Goal: Obtain resource: Obtain resource

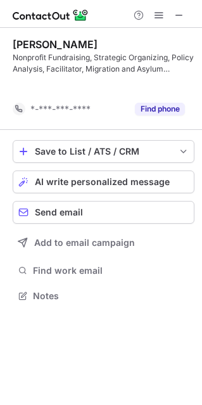
scroll to position [266, 202]
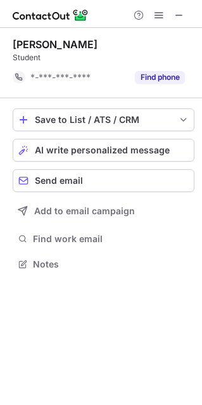
scroll to position [255, 202]
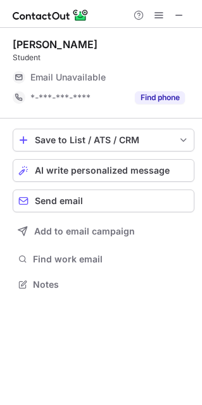
scroll to position [6, 6]
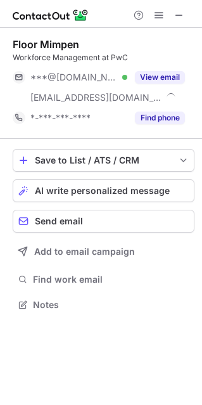
scroll to position [296, 202]
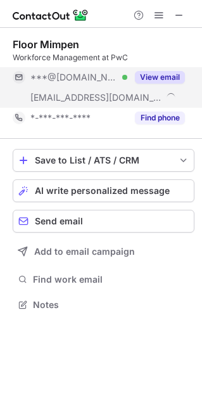
click at [92, 77] on span "***@[DOMAIN_NAME]" at bounding box center [73, 77] width 87 height 11
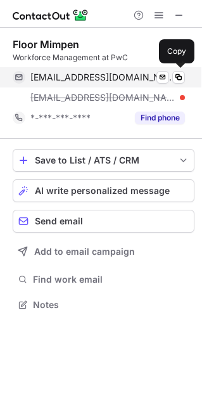
click at [115, 74] on span "[EMAIL_ADDRESS][DOMAIN_NAME]" at bounding box center [102, 77] width 145 height 11
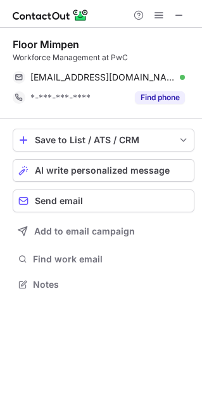
scroll to position [275, 202]
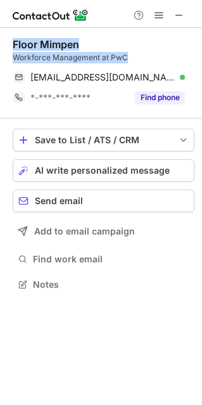
drag, startPoint x: 138, startPoint y: 53, endPoint x: 15, endPoint y: 38, distance: 124.4
click at [15, 38] on div "Floor Mimpen Workforce Management at PwC" at bounding box center [104, 50] width 182 height 25
copy div "Floor Mimpen Workforce Management at PwC"
click at [180, 11] on span at bounding box center [179, 15] width 10 height 10
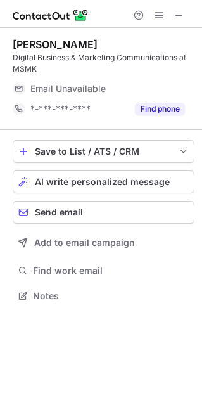
scroll to position [286, 202]
click at [199, 13] on div at bounding box center [101, 14] width 202 height 28
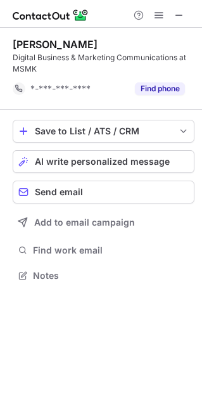
scroll to position [266, 202]
click at [182, 13] on span at bounding box center [179, 15] width 10 height 10
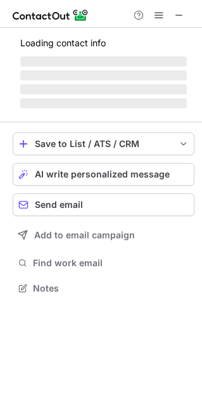
scroll to position [286, 202]
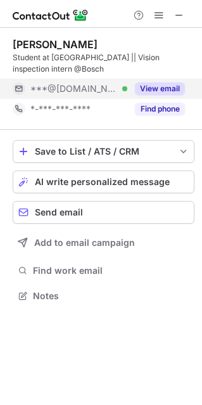
click at [114, 84] on div "***@[DOMAIN_NAME] Verified" at bounding box center [78, 88] width 97 height 11
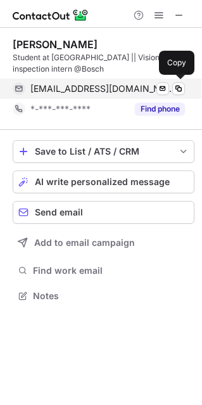
click at [104, 89] on span "ronjdsilva@gmail.com" at bounding box center [102, 88] width 145 height 11
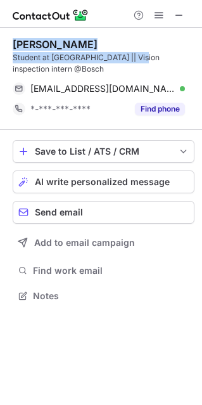
drag, startPoint x: 81, startPoint y: 55, endPoint x: 8, endPoint y: 47, distance: 73.2
click at [8, 47] on div "Ron Dsilva Student at Maastricht university || Vision inspection intern @Bosch …" at bounding box center [101, 171] width 202 height 287
copy div "Ron Dsilva Student at Maastricht university ||"
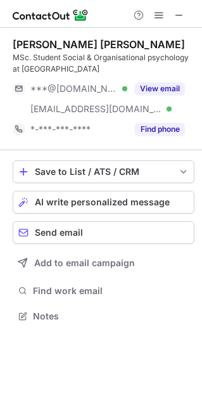
scroll to position [307, 202]
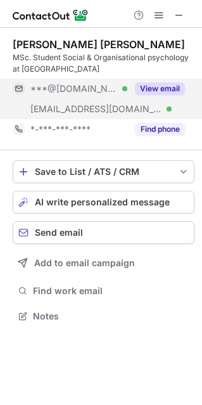
click at [136, 98] on div "View email" at bounding box center [156, 89] width 58 height 20
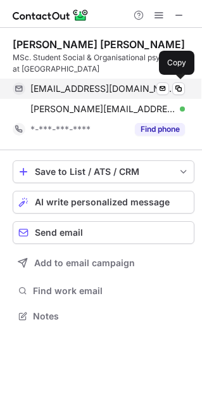
click at [115, 91] on span "larasatikeisha@gmail.com" at bounding box center [102, 88] width 145 height 11
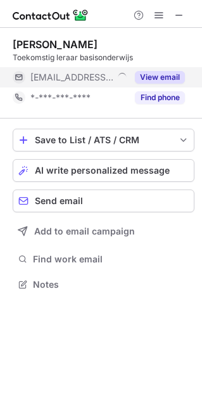
scroll to position [6, 6]
click at [91, 76] on span "***@lorentzcenter.nl" at bounding box center [73, 77] width 87 height 11
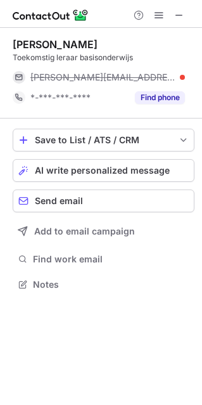
click at [91, 76] on span "jessica@lorentzcenter.nl" at bounding box center [102, 77] width 145 height 11
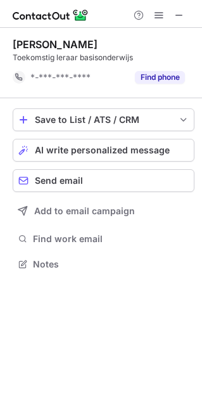
scroll to position [255, 202]
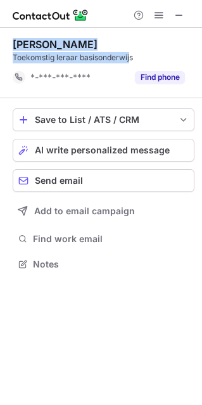
drag, startPoint x: 128, startPoint y: 60, endPoint x: 14, endPoint y: 45, distance: 114.9
click at [14, 45] on div "Jessica K. Toekomstig leraar basisonderwijs" at bounding box center [104, 50] width 182 height 25
copy div "Jessica K. Toekomstig leraar basisonderwij"
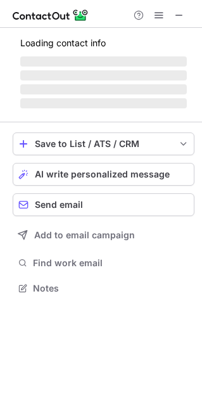
scroll to position [286, 202]
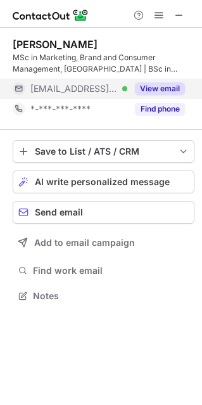
click at [88, 86] on span "***@oikocredit.org" at bounding box center [73, 88] width 87 height 11
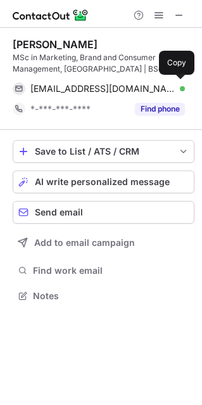
click at [88, 86] on span "atriantafyllopoulou@oikocredit.org" at bounding box center [102, 88] width 145 height 11
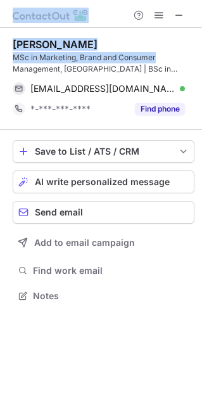
drag, startPoint x: 164, startPoint y: 55, endPoint x: -9, endPoint y: 44, distance: 173.9
click at [0, 44] on html "Help & Support Alexandra Triantafyllopoulou MSc in Marketing, Brand and Consume…" at bounding box center [101, 202] width 202 height 405
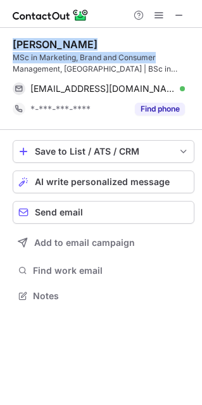
copy div "Help & Support Alexandra Triantafyllopoulou MSc in Marketing, Brand and Consumer"
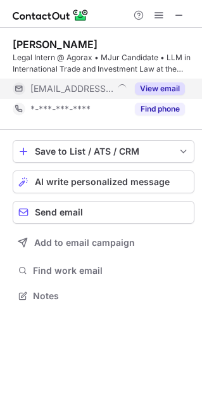
click at [101, 93] on span "***@theagorax.com" at bounding box center [71, 88] width 83 height 11
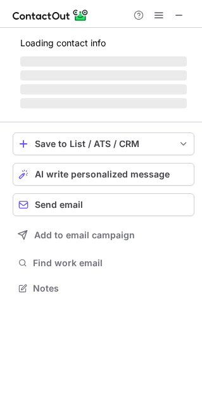
scroll to position [6, 6]
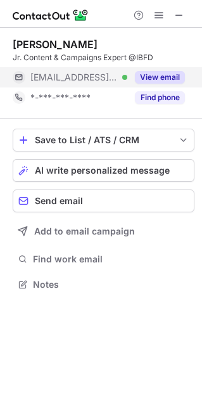
click at [153, 74] on button "View email" at bounding box center [160, 77] width 50 height 13
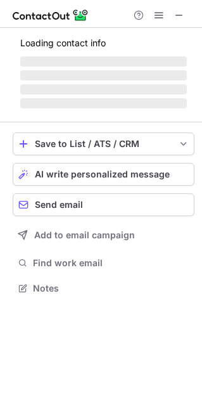
scroll to position [286, 202]
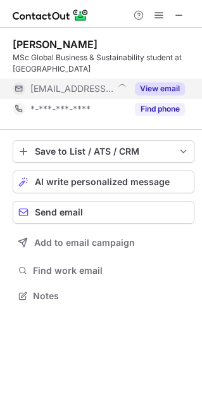
click at [107, 85] on div "***@ese.eur.nl" at bounding box center [78, 88] width 97 height 11
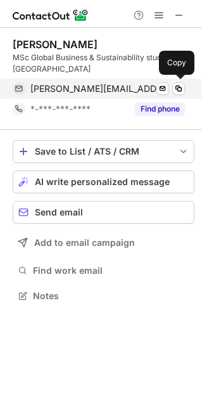
click at [101, 86] on span "hernandez@ese.eur.nl" at bounding box center [100, 88] width 141 height 11
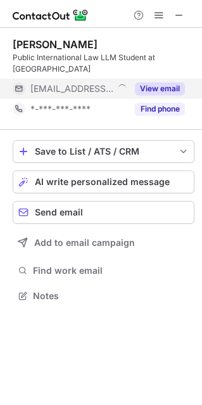
click at [82, 83] on span "***@etenbijolijf.nl" at bounding box center [71, 88] width 83 height 11
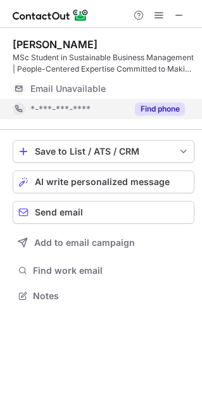
scroll to position [6, 6]
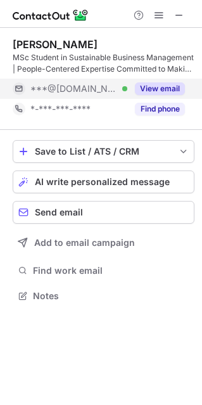
click at [84, 91] on span "***@[DOMAIN_NAME]" at bounding box center [73, 88] width 87 height 11
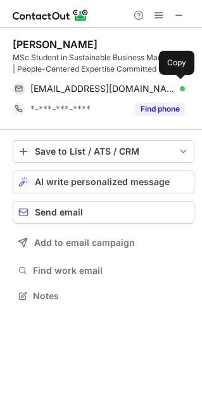
click at [84, 91] on span "dornabeyk@gmail.com" at bounding box center [102, 88] width 145 height 11
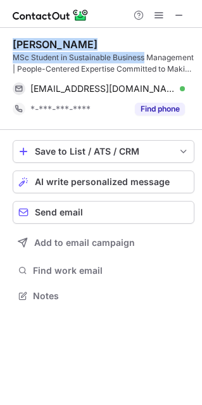
drag, startPoint x: 151, startPoint y: 55, endPoint x: 4, endPoint y: 47, distance: 147.8
click at [4, 47] on div "Dorna Beyk MSc Student in Sustainable Business Management | People-Centered Exp…" at bounding box center [101, 171] width 202 height 287
copy div "Dorna Beyk MSc Student in Sustainable Business"
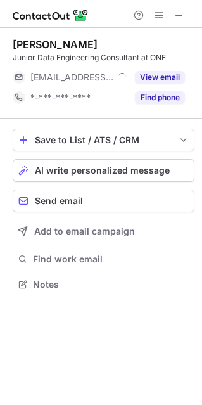
scroll to position [6, 6]
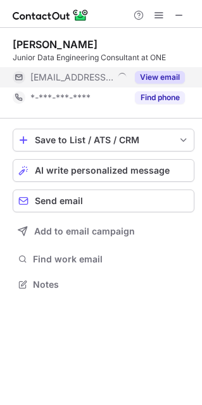
click at [95, 72] on span "***@one-consultants.com" at bounding box center [71, 77] width 83 height 11
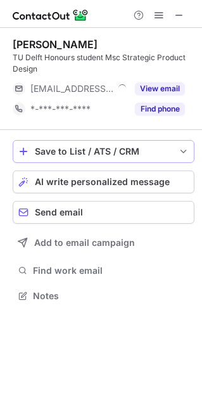
scroll to position [286, 202]
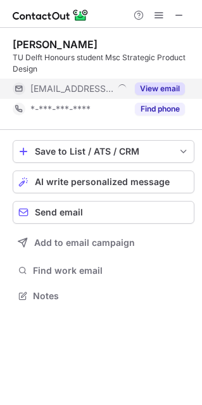
click at [117, 92] on span at bounding box center [123, 91] width 12 height 12
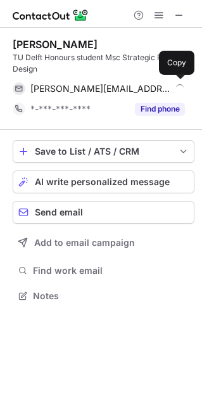
click at [92, 92] on span "florian@dogio.nl" at bounding box center [100, 88] width 141 height 11
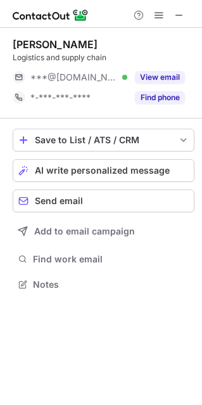
scroll to position [6, 6]
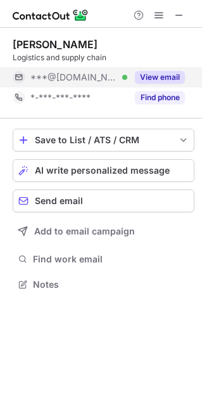
click at [87, 75] on span "***@[DOMAIN_NAME]" at bounding box center [73, 77] width 87 height 11
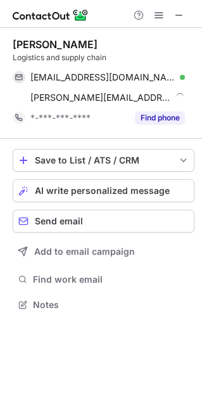
scroll to position [296, 202]
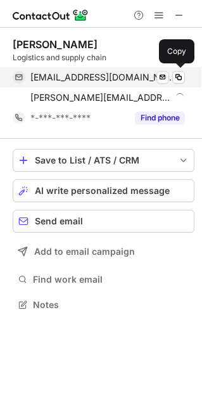
click at [109, 80] on span "karina14shahare@gmail.com" at bounding box center [102, 77] width 145 height 11
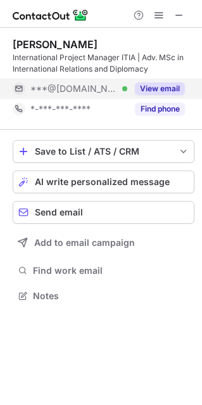
scroll to position [286, 202]
click at [108, 92] on div "***@yahoo.com Verified" at bounding box center [78, 88] width 97 height 11
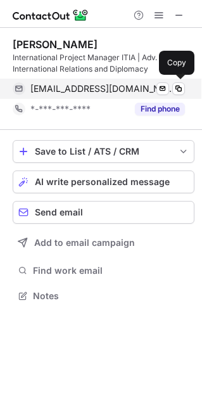
click at [108, 89] on span "sarahmarquis@yahoo.com" at bounding box center [102, 88] width 145 height 11
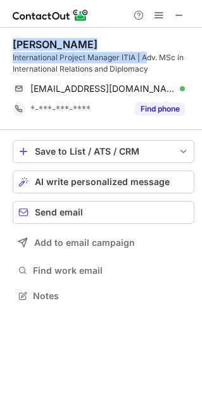
drag, startPoint x: 122, startPoint y: 54, endPoint x: 5, endPoint y: 46, distance: 117.5
click at [5, 46] on div "Sarah Marquis International Project Manager ITIA | Adv. MSc in International Re…" at bounding box center [101, 171] width 202 height 287
copy div "Sarah Marquis International Project Manager ITIA | A"
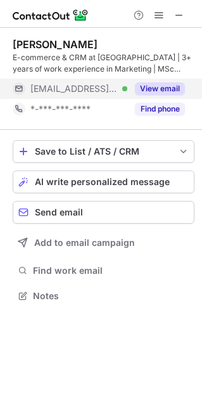
click at [106, 94] on div "***@ozu.edu.tr Verified" at bounding box center [70, 89] width 115 height 20
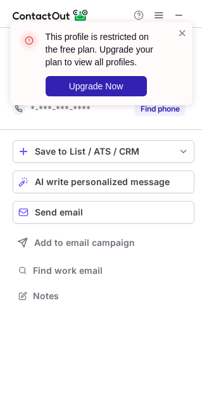
click at [178, 34] on span at bounding box center [182, 33] width 10 height 13
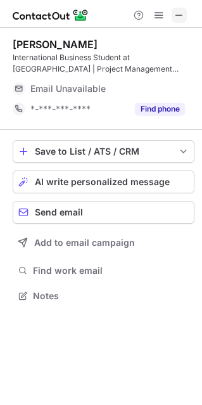
click at [175, 15] on span at bounding box center [179, 15] width 10 height 10
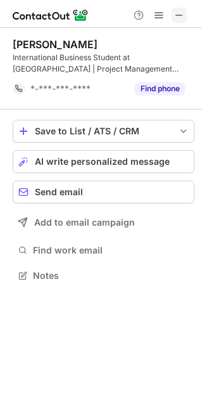
scroll to position [266, 202]
click at [198, 114] on div "Laura Miháleková International Business Student at The Hague University of Appl…" at bounding box center [101, 161] width 202 height 267
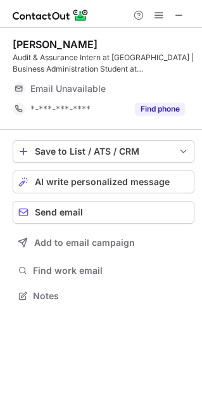
scroll to position [286, 202]
click at [177, 14] on span at bounding box center [179, 15] width 10 height 10
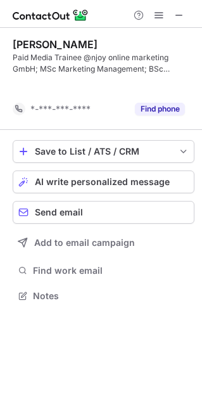
scroll to position [266, 202]
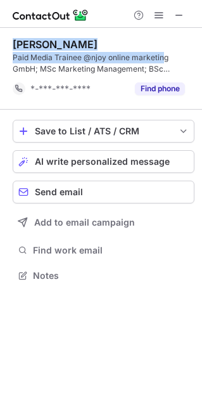
drag, startPoint x: 161, startPoint y: 59, endPoint x: 3, endPoint y: 47, distance: 158.8
click at [3, 48] on div "Fabian David Fus Paid Media Trainee @njoy online marketing GmbH; MSc Marketing …" at bounding box center [101, 161] width 202 height 267
copy div "Fabian David Fus Paid Media Trainee @njoy online marketin"
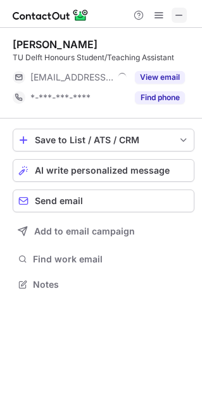
scroll to position [6, 6]
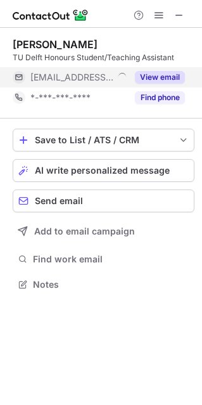
click at [75, 76] on span "***@highedu.ro" at bounding box center [71, 77] width 83 height 11
click at [72, 75] on span "***@facilicomgroup.nl" at bounding box center [71, 77] width 83 height 11
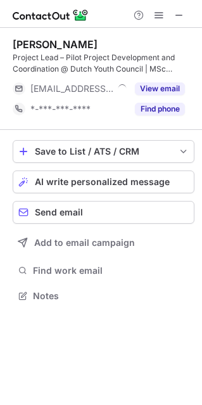
scroll to position [286, 202]
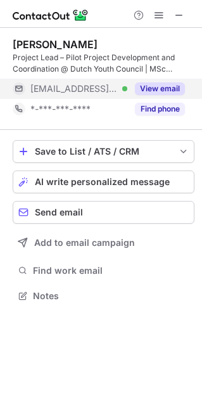
click at [97, 90] on span "***@socialimpactfactory.com" at bounding box center [73, 88] width 87 height 11
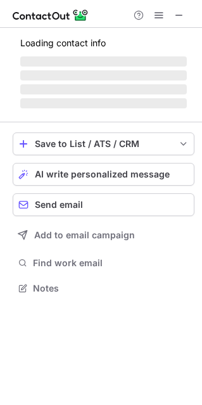
scroll to position [307, 202]
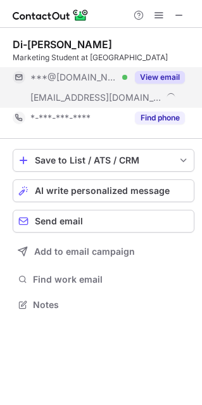
click at [97, 83] on div "***@gmail.com Verified" at bounding box center [78, 77] width 97 height 11
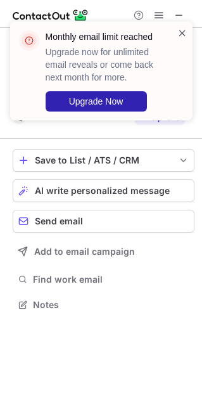
click at [180, 30] on span at bounding box center [182, 33] width 10 height 13
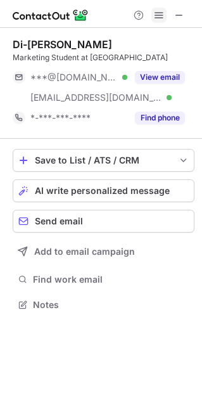
click at [157, 16] on span at bounding box center [159, 15] width 10 height 10
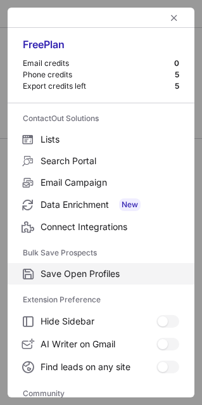
scroll to position [169, 0]
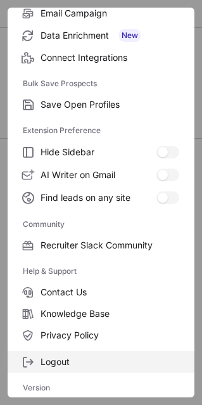
click at [61, 359] on span "Logout" at bounding box center [110, 361] width 139 height 11
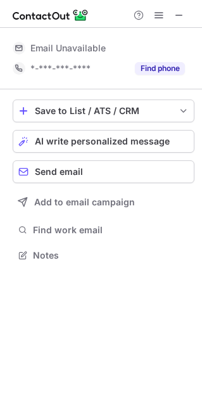
scroll to position [246, 202]
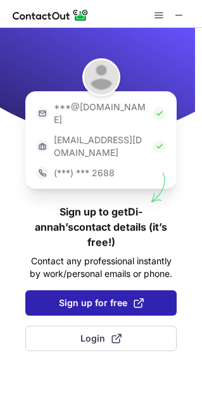
click at [55, 290] on button "Sign up for free" at bounding box center [100, 302] width 151 height 25
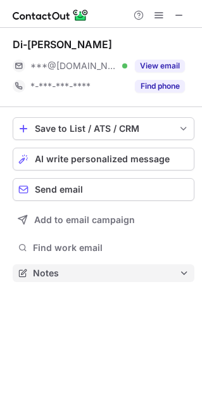
scroll to position [263, 202]
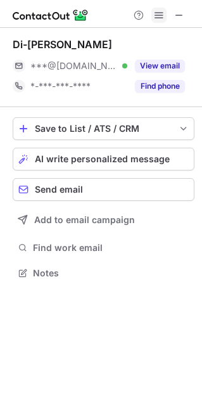
click at [158, 16] on span at bounding box center [159, 15] width 10 height 10
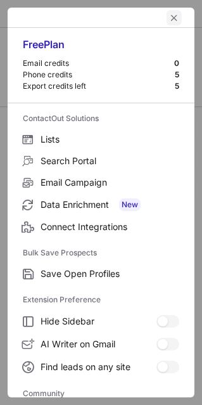
drag, startPoint x: 156, startPoint y: 17, endPoint x: 162, endPoint y: 13, distance: 6.9
click at [157, 16] on div at bounding box center [101, 18] width 187 height 20
click at [169, 13] on span "left-button" at bounding box center [174, 18] width 10 height 10
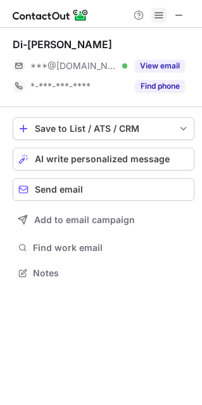
click at [164, 13] on button at bounding box center [158, 15] width 15 height 15
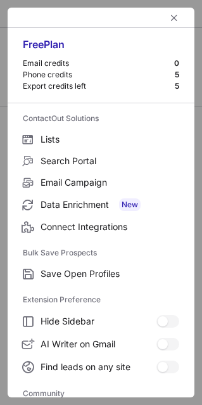
scroll to position [169, 0]
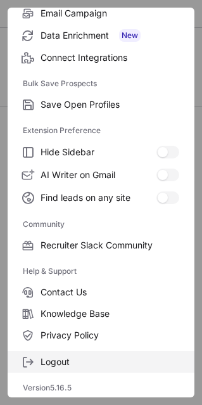
click at [56, 356] on span "Logout" at bounding box center [110, 361] width 139 height 11
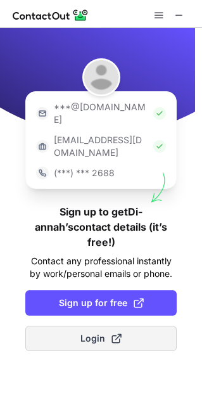
click at [71, 326] on button "Login" at bounding box center [100, 338] width 151 height 25
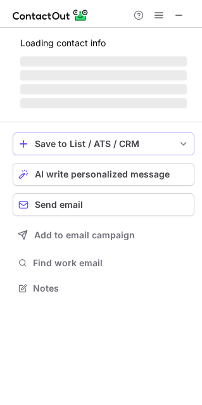
scroll to position [263, 202]
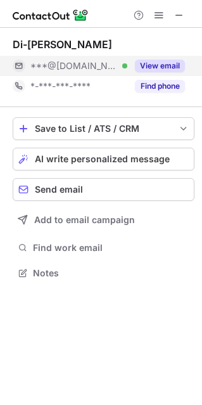
click at [103, 63] on div "***@gmail.com Verified" at bounding box center [78, 65] width 97 height 11
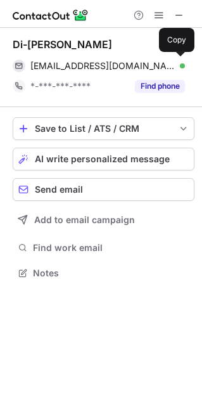
click at [103, 63] on span "diannahseck@gmail.com" at bounding box center [102, 65] width 145 height 11
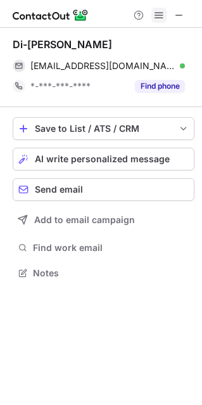
click at [154, 13] on span at bounding box center [159, 15] width 10 height 10
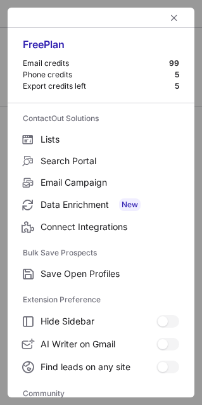
click at [156, 13] on div at bounding box center [101, 18] width 187 height 20
click at [169, 16] on span "left-button" at bounding box center [174, 18] width 10 height 10
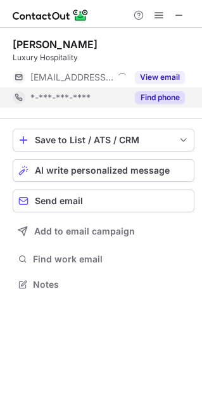
scroll to position [6, 6]
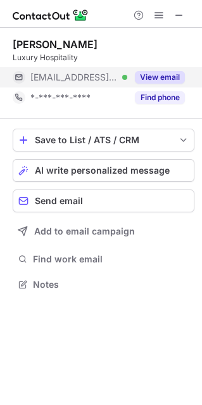
click at [97, 67] on div "***@rosewoodhotelgroup.com Verified" at bounding box center [70, 77] width 115 height 20
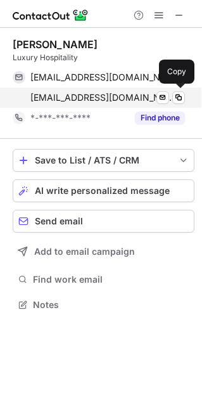
click at [100, 93] on span "daria.miclaus@rosewoodhotelgroup.com" at bounding box center [102, 97] width 145 height 11
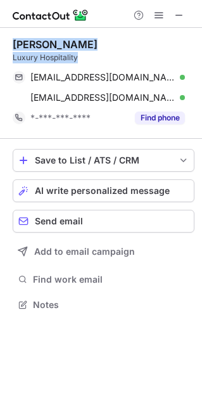
drag, startPoint x: 87, startPoint y: 58, endPoint x: 8, endPoint y: 44, distance: 79.8
click at [8, 44] on div "Daria Miclaus Luxury Hospitality daria.miclaus@rosewoodhotelgroup.com Verified …" at bounding box center [101, 176] width 202 height 296
copy div "Daria Miclaus Luxury Hospitality"
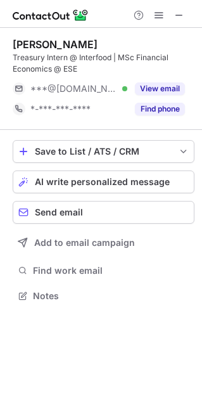
scroll to position [286, 202]
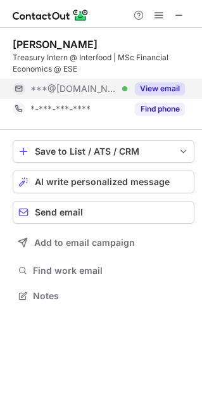
click at [98, 90] on div "***@gmail.com Verified" at bounding box center [78, 88] width 97 height 11
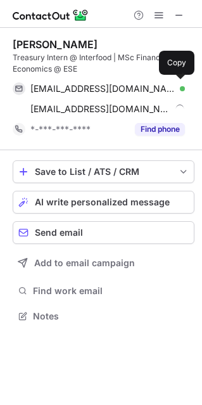
scroll to position [307, 202]
click at [98, 90] on span "hellenicstavros@gmail.com" at bounding box center [102, 88] width 145 height 11
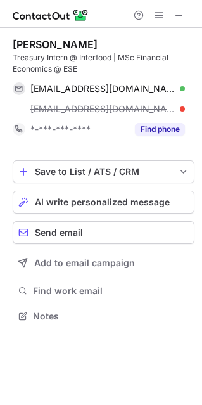
click at [98, 90] on span "hellenicstavros@gmail.com" at bounding box center [102, 88] width 145 height 11
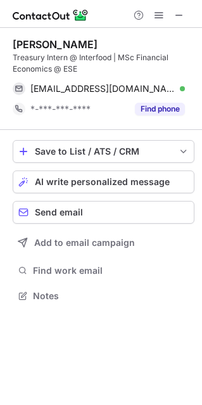
scroll to position [286, 202]
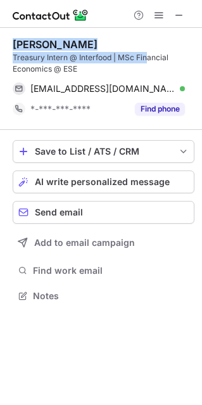
drag, startPoint x: 148, startPoint y: 54, endPoint x: 6, endPoint y: 43, distance: 143.0
click at [6, 43] on div "Stavros Kehayias Treasury Intern @ Interfood | MSc Financial Economics @ ESE he…" at bounding box center [101, 171] width 202 height 287
copy div "Stavros Kehayias Treasury Intern @ Interfood | MSc Fin"
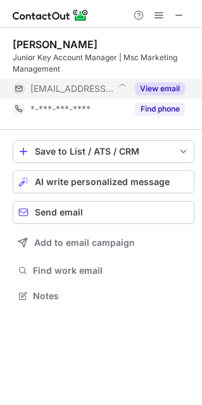
click at [108, 89] on span "***@ppfeurope.com" at bounding box center [71, 88] width 83 height 11
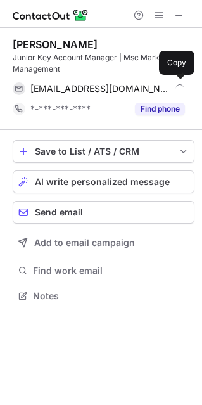
click at [108, 89] on span "nunruhe@ppfeurope.com" at bounding box center [100, 88] width 141 height 11
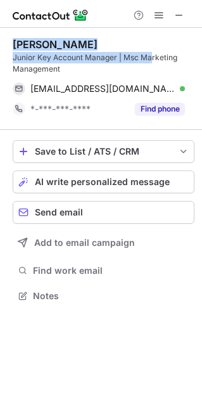
drag, startPoint x: 151, startPoint y: 56, endPoint x: 2, endPoint y: 47, distance: 149.1
click at [2, 47] on div "Nina Unruhe Junior Key Account Manager | Msc Marketing Management nunruhe@ppfeu…" at bounding box center [101, 171] width 202 height 287
copy div "Nina Unruhe Junior Key Account Manager | Msc Ma"
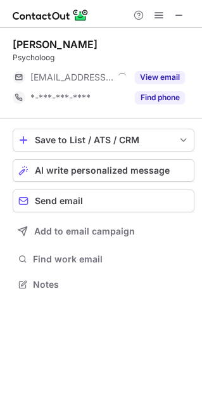
scroll to position [6, 6]
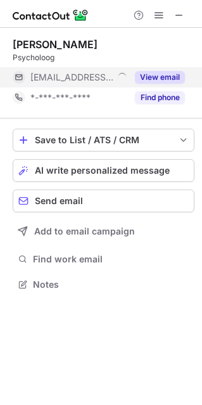
click at [95, 69] on div "***@ggzingeest.nl" at bounding box center [70, 77] width 115 height 20
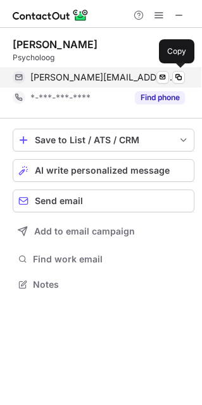
click at [95, 80] on span "i.vanzwol@ggzingeest.nl" at bounding box center [102, 77] width 145 height 11
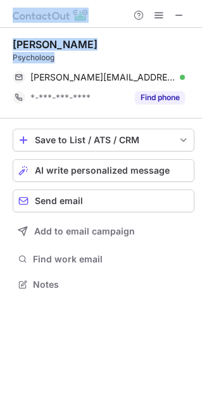
drag, startPoint x: 60, startPoint y: 52, endPoint x: -4, endPoint y: 39, distance: 65.2
click at [0, 39] on html "Help & Support Isabel van Zwol Psycholoog i.vanzwol@ggzingeest.nl Verified Send…" at bounding box center [101, 202] width 202 height 405
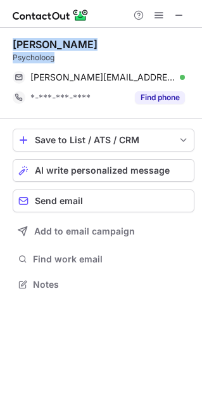
copy div "Help & Support Isabel van Zwol Psycholoog"
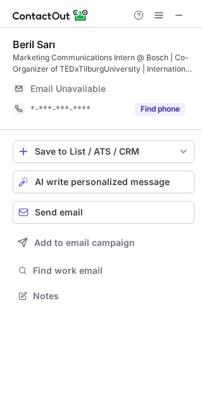
scroll to position [6, 6]
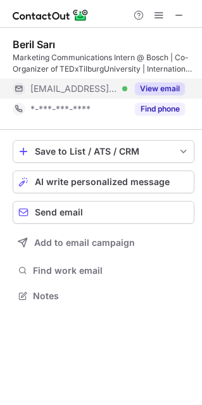
click at [80, 79] on div "***@uvt.nl Verified" at bounding box center [70, 89] width 115 height 20
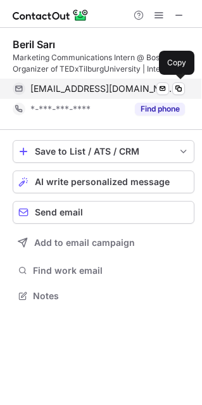
click at [83, 88] on span "b.sari@uvt.nl" at bounding box center [102, 88] width 145 height 11
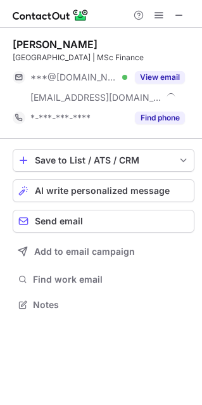
scroll to position [296, 202]
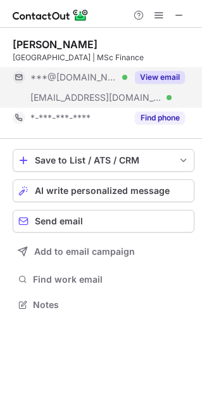
click at [91, 79] on span "***@[DOMAIN_NAME]" at bounding box center [73, 77] width 87 height 11
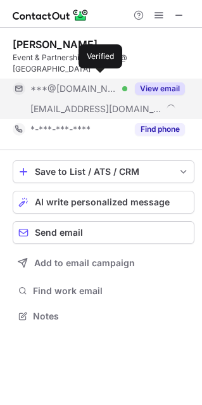
click at [122, 86] on div at bounding box center [124, 88] width 5 height 5
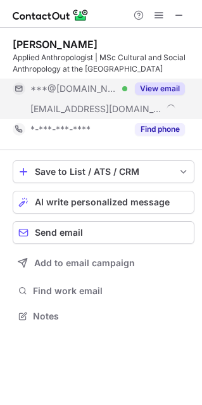
scroll to position [307, 202]
click at [129, 85] on div "View email" at bounding box center [156, 89] width 58 height 20
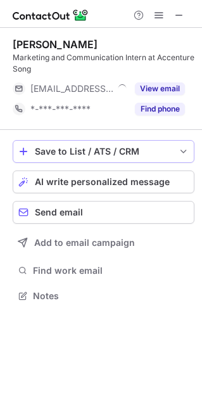
scroll to position [286, 202]
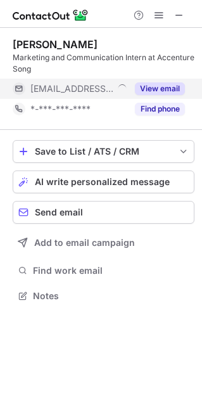
click at [103, 85] on span "***@accenture.com" at bounding box center [71, 88] width 83 height 11
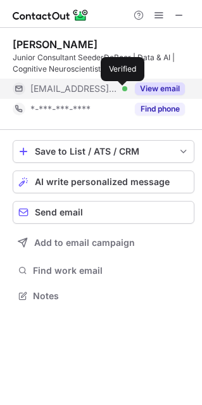
click at [116, 89] on span "***@seederdeboer.nl" at bounding box center [73, 88] width 87 height 11
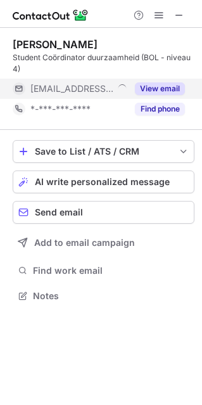
click at [105, 86] on div "***@rocwb.nl" at bounding box center [78, 88] width 97 height 11
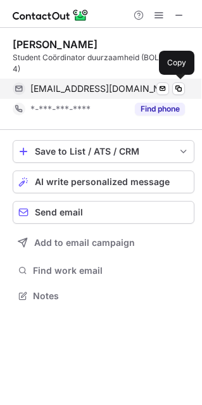
click at [97, 88] on span "i.jacobse@rocwb.nl" at bounding box center [100, 88] width 141 height 11
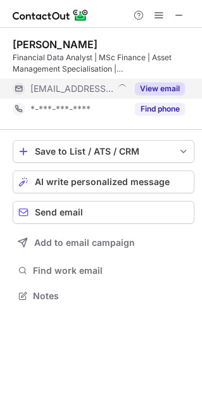
click at [101, 83] on div "***@entis.ai" at bounding box center [78, 88] width 97 height 11
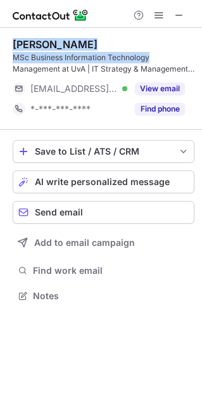
drag, startPoint x: 158, startPoint y: 58, endPoint x: 7, endPoint y: 39, distance: 151.9
click at [7, 38] on div "Constantin von Krogh MSc Business Information Technology Management at UvA | IT…" at bounding box center [101, 171] width 202 height 287
copy div "Constantin von Krogh MSc Business Information Technology"
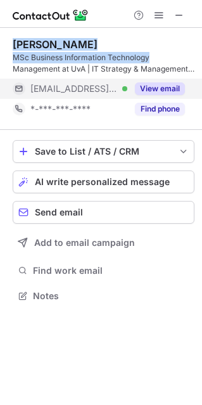
click at [98, 81] on div "***@curacon.de Verified" at bounding box center [70, 89] width 115 height 20
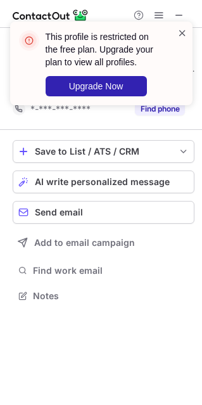
click at [177, 35] on span at bounding box center [182, 33] width 10 height 13
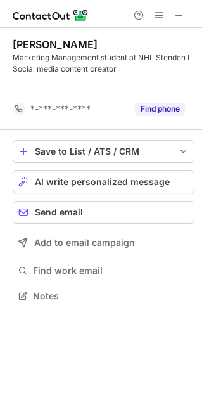
scroll to position [266, 202]
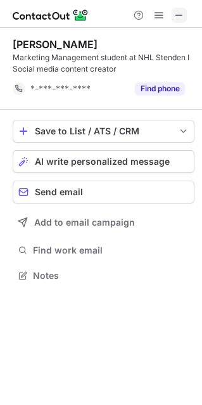
click at [180, 10] on span at bounding box center [179, 15] width 10 height 10
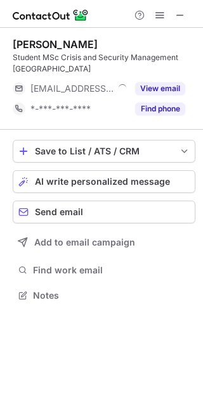
scroll to position [286, 203]
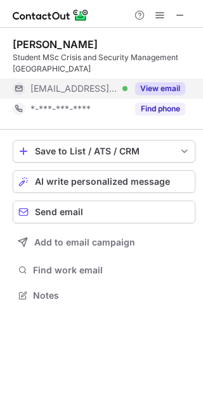
click at [111, 91] on div "***@kas.de Verified" at bounding box center [78, 88] width 97 height 11
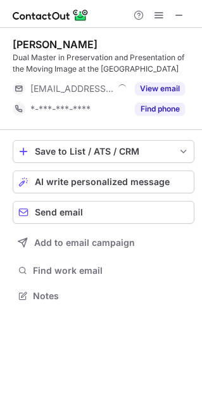
scroll to position [286, 202]
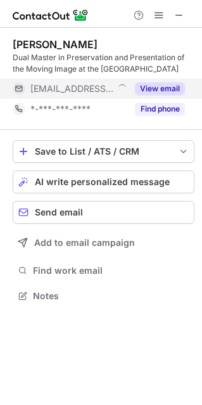
click at [125, 94] on div "[EMAIL_ADDRESS][DOMAIN_NAME]" at bounding box center [70, 89] width 115 height 20
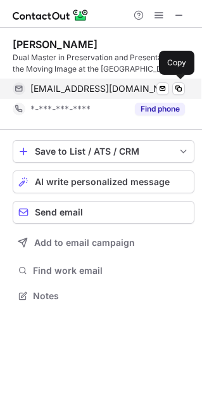
click at [111, 84] on span "[EMAIL_ADDRESS][DOMAIN_NAME]" at bounding box center [100, 88] width 141 height 11
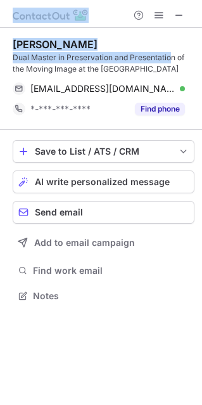
drag, startPoint x: 170, startPoint y: 57, endPoint x: -4, endPoint y: 42, distance: 174.8
click at [0, 42] on html "[PERSON_NAME] Dual Master in Preservation and Presentation of the Moving Image …" at bounding box center [101, 202] width 202 height 405
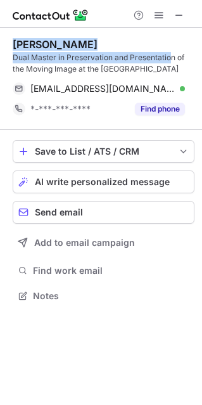
copy div "Zeno Blervacq Dual Master in Preservation and Presentatio"
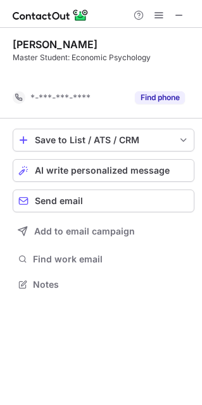
scroll to position [255, 202]
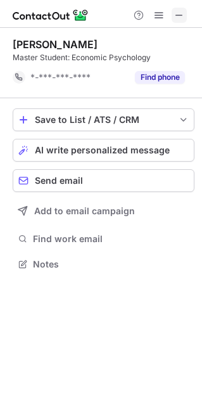
click at [173, 13] on button at bounding box center [179, 15] width 15 height 15
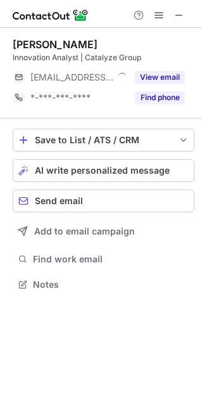
scroll to position [6, 6]
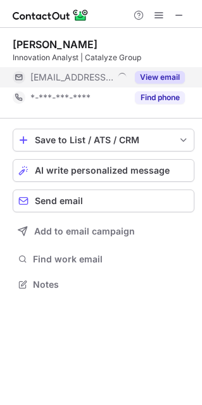
click at [93, 74] on span "***@venw.com" at bounding box center [71, 77] width 83 height 11
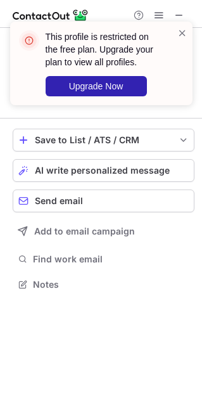
click at [176, 31] on div "This profile is restricted on the free plan. Upgrade your plan to view all prof…" at bounding box center [96, 63] width 162 height 73
click at [177, 34] on span at bounding box center [182, 33] width 10 height 13
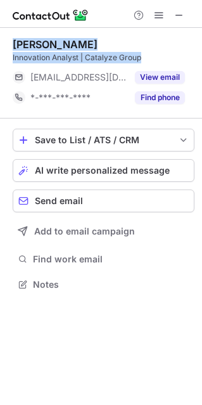
drag, startPoint x: 151, startPoint y: 56, endPoint x: 9, endPoint y: 44, distance: 142.4
click at [9, 44] on div "Veerle de Vries Innovation Analyst | Catalyze Group ***@venw.com View email *-*…" at bounding box center [101, 165] width 202 height 275
copy div "Veerle de Vries Innovation Analyst | Catalyze Group"
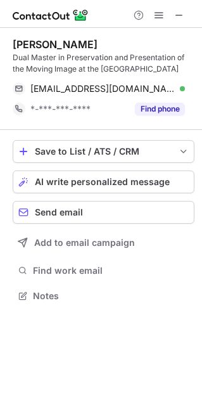
scroll to position [6, 6]
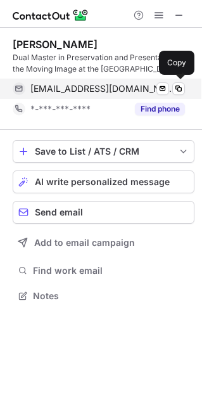
click at [68, 87] on span "zeno@cinematek.be" at bounding box center [102, 88] width 145 height 11
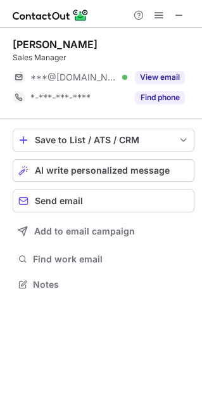
scroll to position [6, 6]
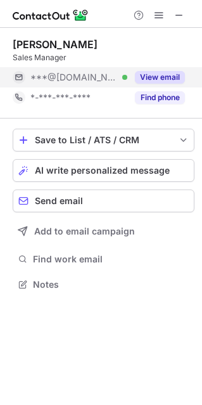
click at [84, 75] on span "***@hotmail.com" at bounding box center [73, 77] width 87 height 11
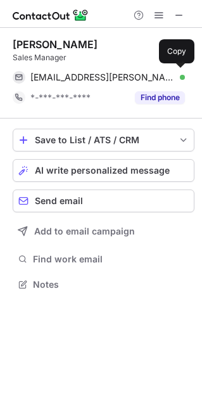
click at [84, 75] on span "lea.crouch@hotmail.com" at bounding box center [102, 77] width 145 height 11
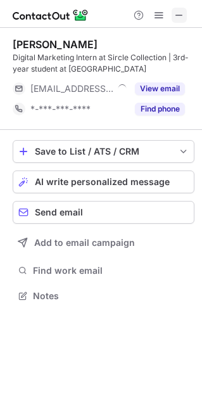
scroll to position [286, 202]
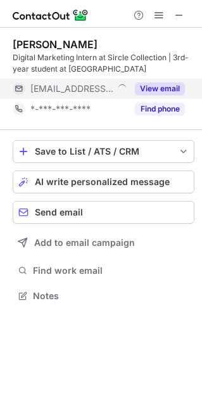
click at [85, 89] on span "***@sirclecollection.com" at bounding box center [71, 88] width 83 height 11
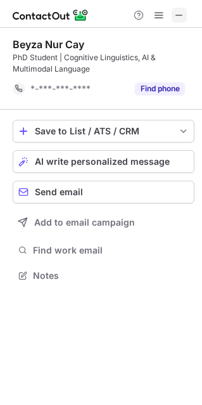
scroll to position [266, 202]
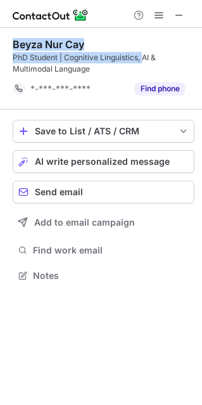
drag, startPoint x: 143, startPoint y: 54, endPoint x: 6, endPoint y: 47, distance: 137.0
click at [6, 47] on div "Beyza Nur Cay PhD Student | Cognitive Linguistics, AI & Multimodal Language *-*…" at bounding box center [101, 161] width 202 height 267
copy div "Beyza Nur Cay PhD Student | Cognitive Linguistics,"
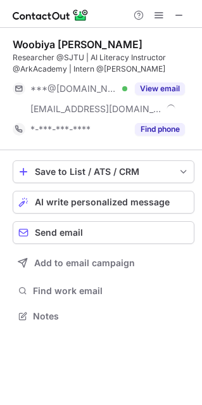
scroll to position [307, 202]
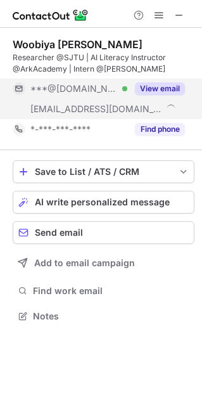
click at [89, 94] on div "***@gmail.com Verified" at bounding box center [70, 89] width 115 height 20
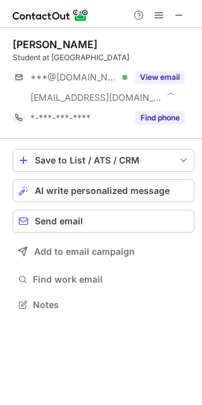
scroll to position [296, 202]
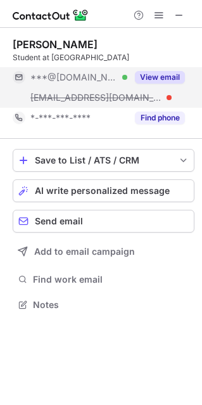
click at [83, 70] on div "***@gmail.com Verified" at bounding box center [70, 77] width 115 height 20
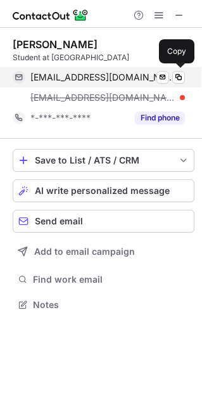
click at [99, 72] on span "lilysaffronhill@gmail.com" at bounding box center [102, 77] width 145 height 11
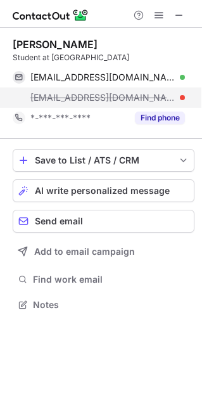
click at [75, 96] on span "lily@fashot.com" at bounding box center [102, 97] width 145 height 11
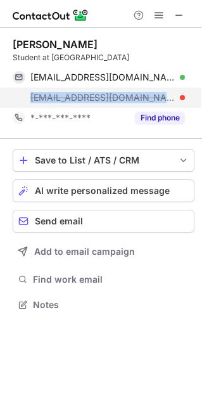
click at [75, 96] on span "lily@fashot.com" at bounding box center [102, 97] width 145 height 11
copy span "lily@fashot.com"
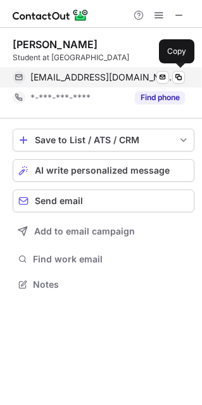
scroll to position [275, 202]
click at [63, 68] on div "lilysaffronhill@gmail.com Verified Send email Copy" at bounding box center [99, 77] width 172 height 20
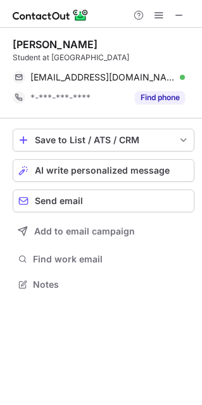
drag, startPoint x: 151, startPoint y: 56, endPoint x: 7, endPoint y: 43, distance: 145.0
click at [7, 43] on div "Lily Hill Student at University of Amsterdam lilysaffronhill@gmail.com Verified…" at bounding box center [101, 165] width 202 height 275
copy div "Lily Hill Student at University of Amsterdam"
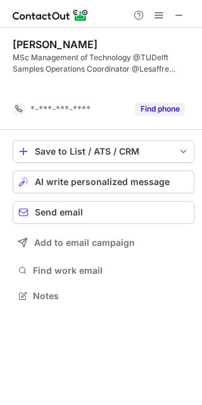
scroll to position [266, 202]
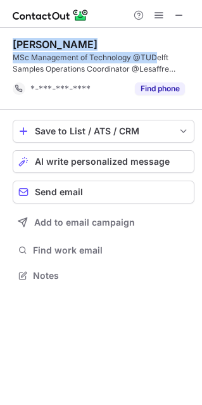
drag, startPoint x: 156, startPoint y: 57, endPoint x: 16, endPoint y: 42, distance: 141.4
click at [16, 42] on div "Natalia Athanasopoulou MSc Management of Technology @TUDelft Samples Operations…" at bounding box center [104, 56] width 182 height 37
copy div "Natalia Athanasopoulou MSc Management of Technology @TUD"
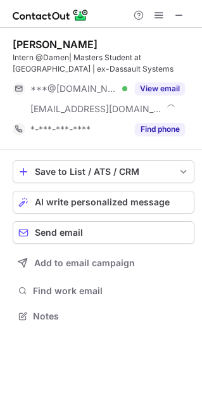
scroll to position [307, 202]
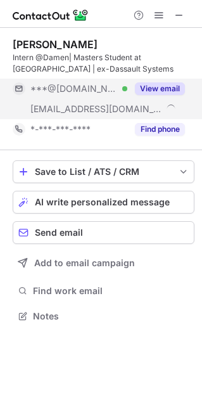
click at [125, 86] on div "***@gmail.com Verified" at bounding box center [78, 88] width 97 height 11
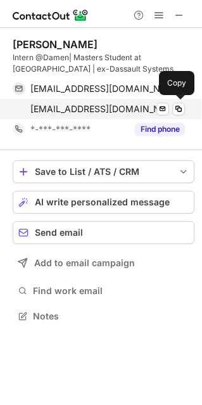
click at [77, 108] on span "samhita@esn-delft.nl" at bounding box center [100, 108] width 141 height 11
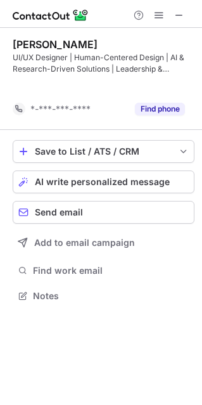
scroll to position [266, 202]
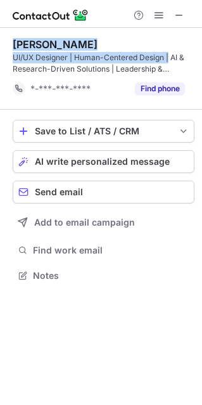
drag, startPoint x: 169, startPoint y: 57, endPoint x: 11, endPoint y: 46, distance: 158.1
click at [11, 46] on div "Fathima Karat UI/UX Designer | Human-Centered Design | AI & Research-Driven Sol…" at bounding box center [101, 161] width 202 height 267
copy div "Fathima Karat UI/UX Designer | Human-Centered Design |"
